Goal: Task Accomplishment & Management: Manage account settings

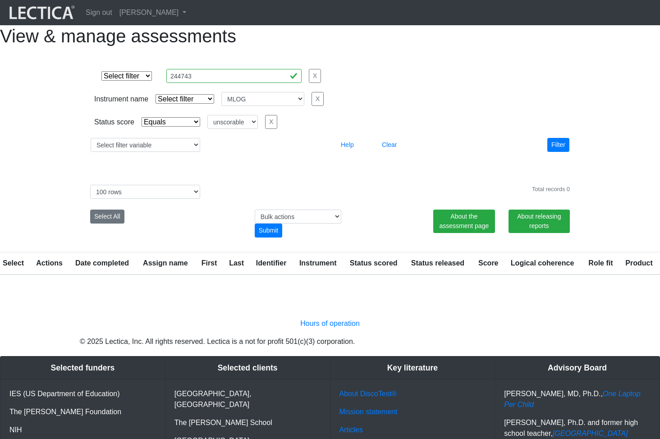
select select
select select "MLOG"
select select "unscorable"
select select "100"
click at [579, 71] on div "View & manage assessments Select filter Equals List Contains Greater than Less …" at bounding box center [330, 150] width 660 height 250
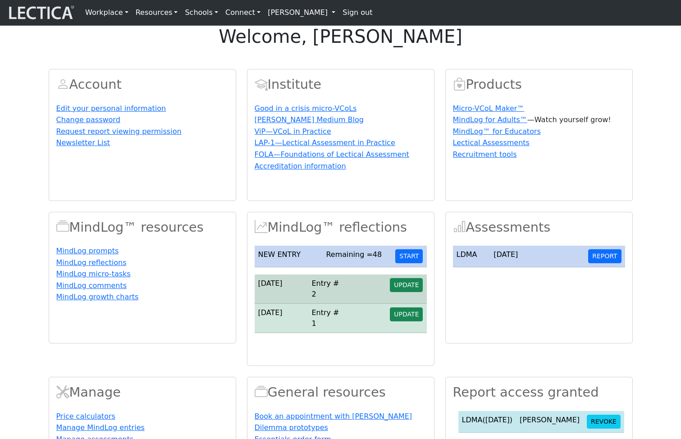
scroll to position [191, 0]
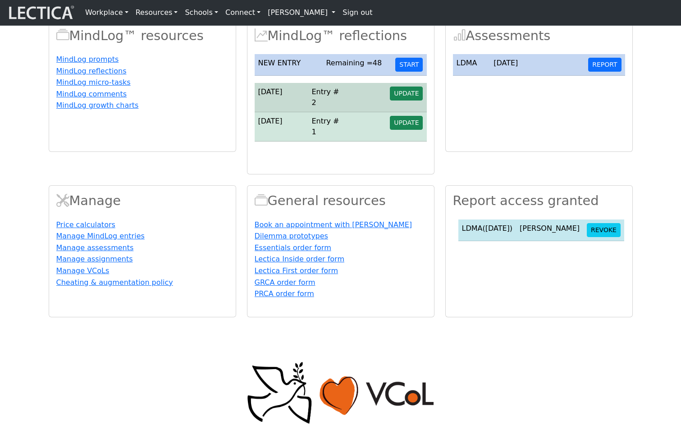
click at [427, 44] on div "Account Edit your personal information Change password Request report viewing p…" at bounding box center [340, 92] width 595 height 451
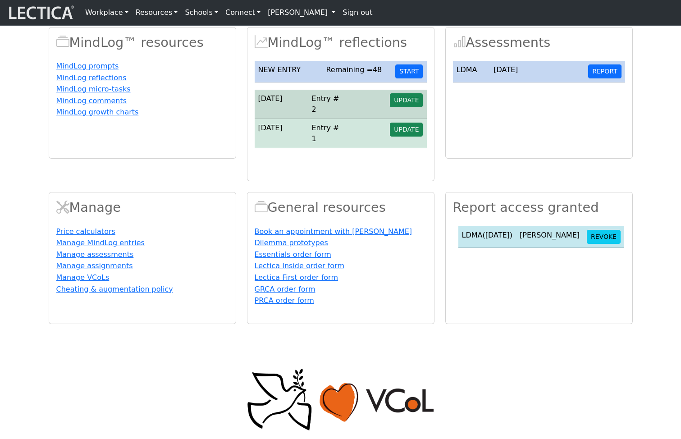
scroll to position [191, 0]
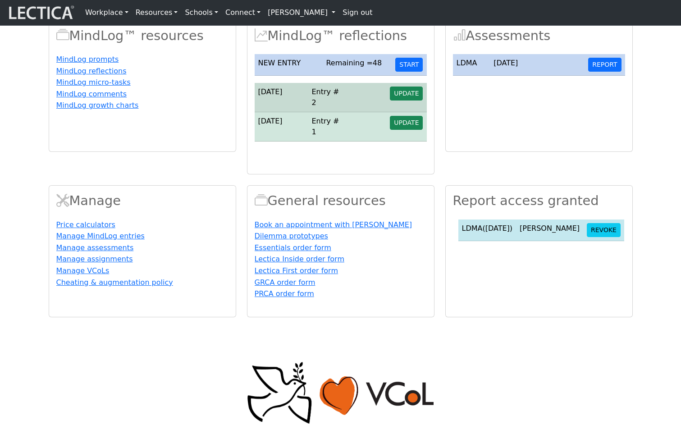
click at [287, 14] on link "[PERSON_NAME]" at bounding box center [301, 13] width 75 height 18
